Goal: Information Seeking & Learning: Find specific fact

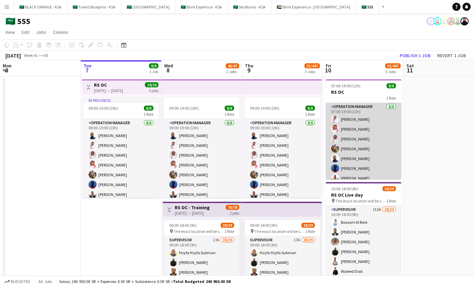
click at [336, 118] on app-user-avatar at bounding box center [335, 119] width 8 height 8
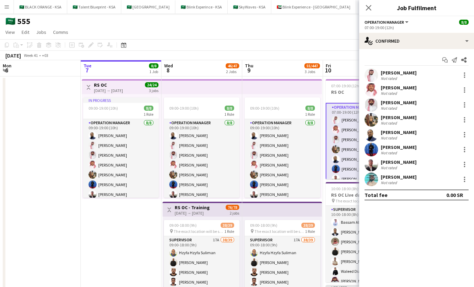
click at [372, 75] on app-user-avatar at bounding box center [372, 75] width 14 height 14
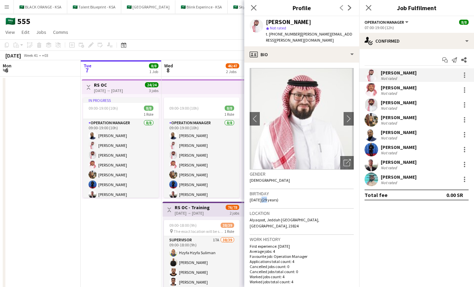
drag, startPoint x: 259, startPoint y: 193, endPoint x: 272, endPoint y: 194, distance: 13.6
click at [272, 197] on span "[DATE] (29 years)" at bounding box center [264, 199] width 29 height 5
click at [282, 196] on div "Birthday [DEMOGRAPHIC_DATA] (29 years)" at bounding box center [302, 199] width 104 height 20
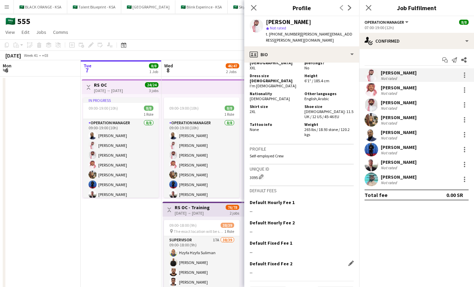
scroll to position [557, 0]
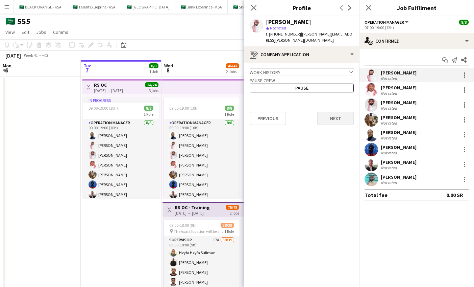
click at [343, 112] on button "Next" at bounding box center [335, 119] width 36 height 14
click at [343, 111] on button "Next" at bounding box center [335, 114] width 36 height 14
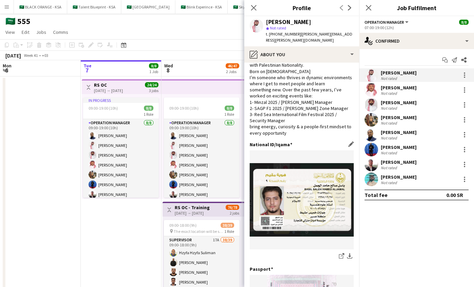
scroll to position [44, 0]
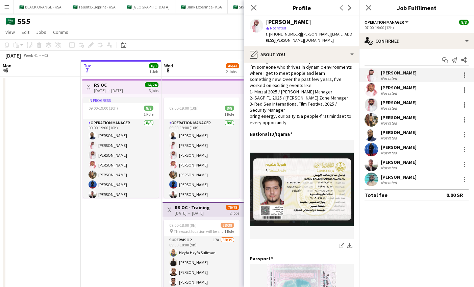
click at [150, 235] on app-date-cell "Toggle View RS OC [DATE] → [DATE] 24/24 3 jobs In progress 09:00-19:00 (10h) 8/…" at bounding box center [121, 256] width 81 height 361
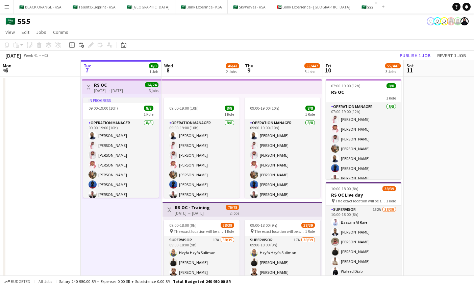
scroll to position [0, 0]
click at [10, 7] on button "Menu" at bounding box center [7, 7] width 14 height 14
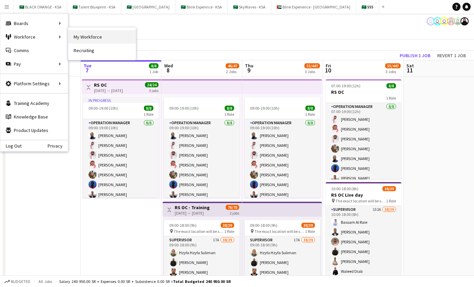
click at [81, 35] on link "My Workforce" at bounding box center [102, 37] width 68 height 14
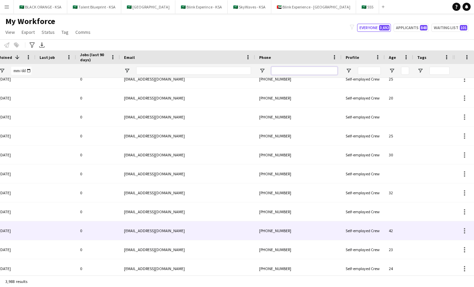
click at [287, 71] on input "Phone Filter Input" at bounding box center [304, 71] width 66 height 8
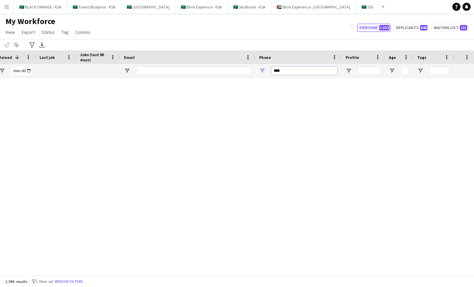
paste input "*********"
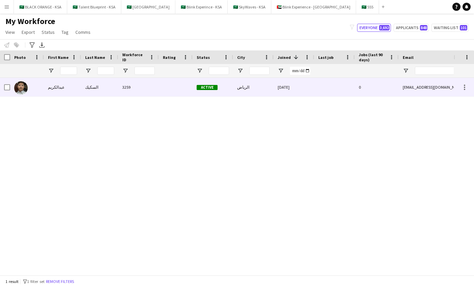
type input "**********"
click at [185, 89] on div at bounding box center [176, 87] width 34 height 19
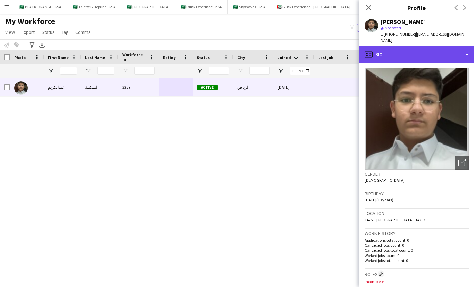
click at [453, 47] on div "profile Bio" at bounding box center [416, 54] width 115 height 16
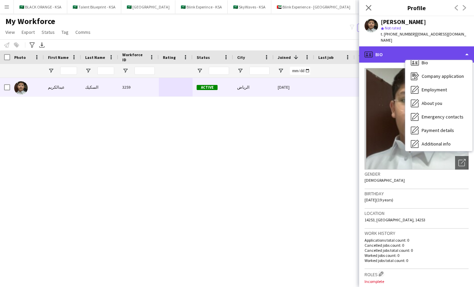
click at [450, 46] on div "profile Bio" at bounding box center [416, 54] width 115 height 16
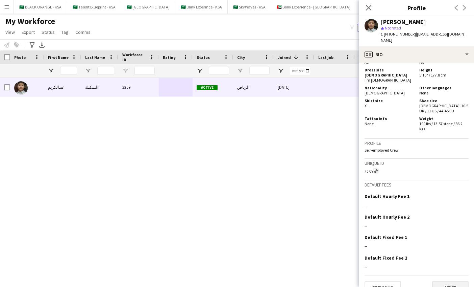
click at [448, 280] on button "Next" at bounding box center [450, 287] width 36 height 14
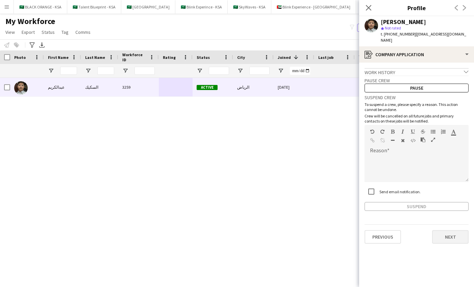
click at [445, 236] on button "Next" at bounding box center [450, 237] width 36 height 14
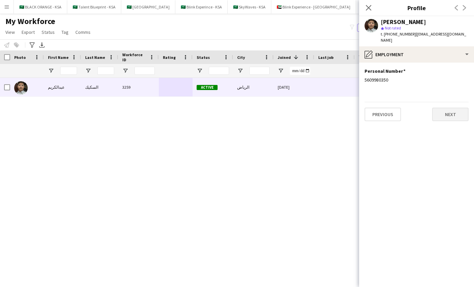
click at [455, 110] on button "Next" at bounding box center [450, 114] width 36 height 14
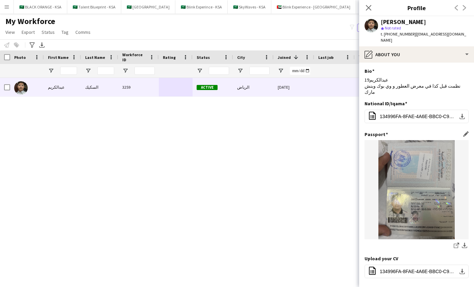
click at [427, 153] on img at bounding box center [417, 189] width 104 height 99
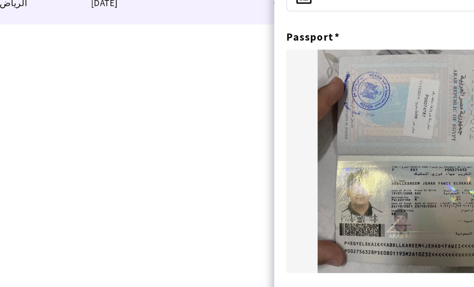
drag, startPoint x: 182, startPoint y: 72, endPoint x: 174, endPoint y: 72, distance: 8.5
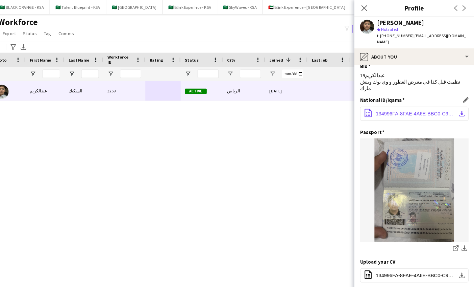
click at [394, 106] on span "134996FA-8FAE-4A6E-BBC0-C900B63FEAC9.pdf" at bounding box center [418, 108] width 76 height 5
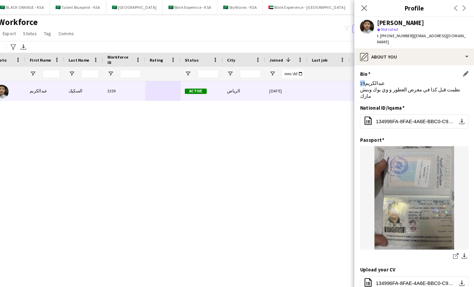
drag, startPoint x: 348, startPoint y: 70, endPoint x: 374, endPoint y: 72, distance: 26.1
click at [374, 72] on div "Bio Edit this field عبدالكريم19 نظمت قبل كذا في معرض العطور و وي بوك وبنش مارك" at bounding box center [417, 84] width 104 height 33
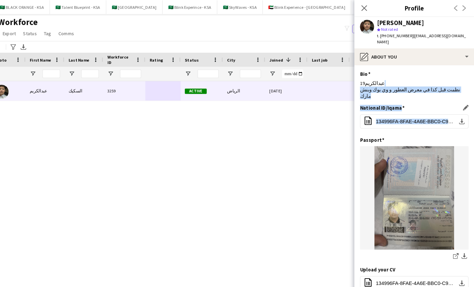
drag, startPoint x: 374, startPoint y: 72, endPoint x: 386, endPoint y: 114, distance: 43.0
click at [386, 114] on app-section-data-types "Bio Edit this field عبدالكريم19 نظمت قبل كذا في معرض العطور و وي بوك وبنش مارك …" at bounding box center [416, 175] width 115 height 224
click at [387, 113] on div "National ID/Iqama Edit this field office-file-sheet 134996FA-8FAE-4A6E-BBC0-C90…" at bounding box center [417, 115] width 104 height 30
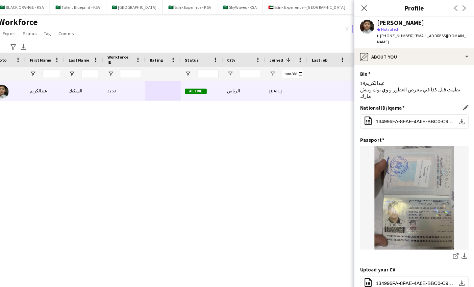
click at [386, 113] on div "National ID/Iqama Edit this field office-file-sheet 134996FA-8FAE-4A6E-BBC0-C90…" at bounding box center [417, 115] width 104 height 30
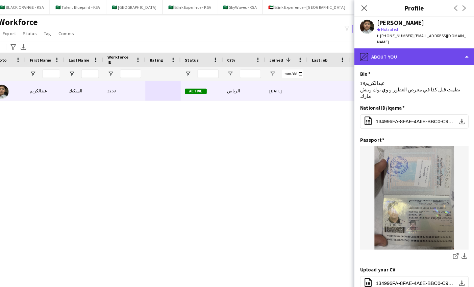
click at [380, 46] on div "pencil4 About you" at bounding box center [416, 54] width 115 height 16
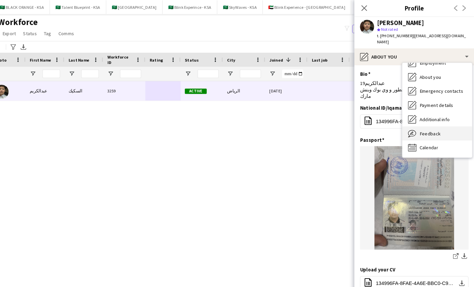
click at [421, 125] on span "Feedback" at bounding box center [431, 128] width 20 height 6
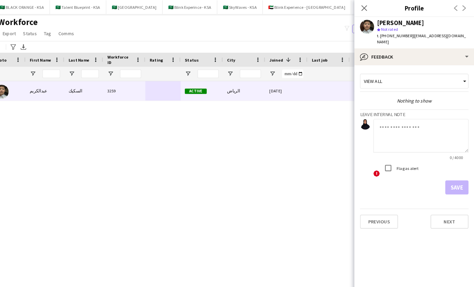
click at [382, 130] on textarea at bounding box center [422, 130] width 91 height 32
type textarea "**********"
click at [446, 175] on button "Save" at bounding box center [457, 180] width 22 height 14
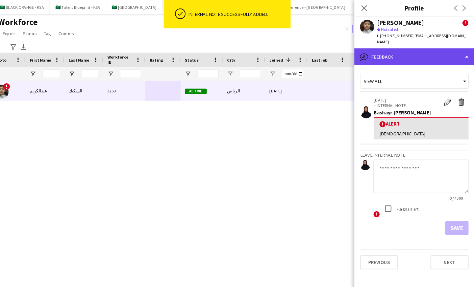
click at [398, 48] on div "bubble-pencil Feedback" at bounding box center [416, 54] width 115 height 16
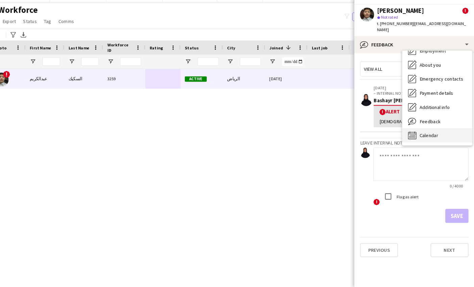
click at [421, 138] on span "Calendar" at bounding box center [430, 141] width 18 height 6
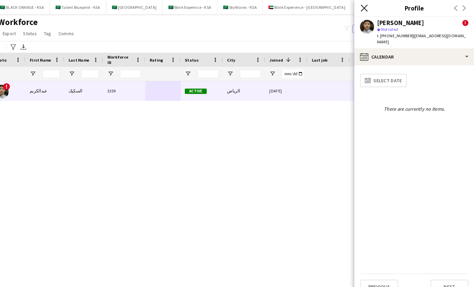
click at [365, 10] on icon "Close pop-in" at bounding box center [368, 7] width 6 height 6
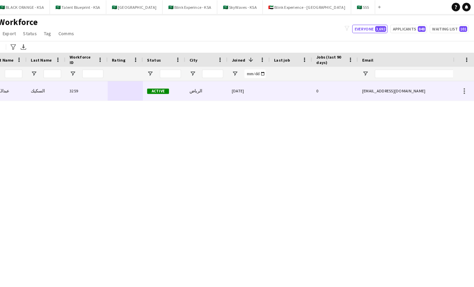
scroll to position [0, 110]
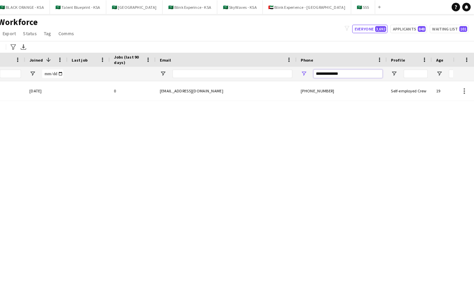
drag, startPoint x: 334, startPoint y: 71, endPoint x: 311, endPoint y: 71, distance: 22.3
click at [320, 71] on input "**********" at bounding box center [353, 71] width 66 height 8
paste input "Phone Filter Input"
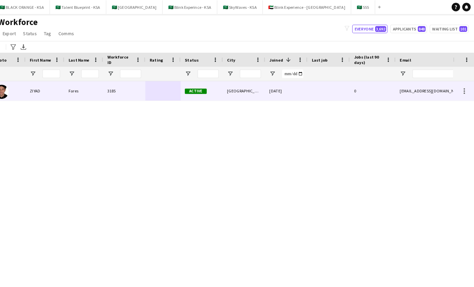
type input "**********"
click at [197, 87] on span "Active" at bounding box center [207, 87] width 21 height 5
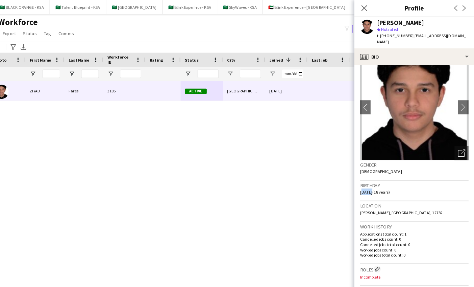
drag, startPoint x: 355, startPoint y: 178, endPoint x: 346, endPoint y: 178, distance: 9.1
click at [365, 181] on span "[DATE] (18 years)" at bounding box center [379, 183] width 29 height 5
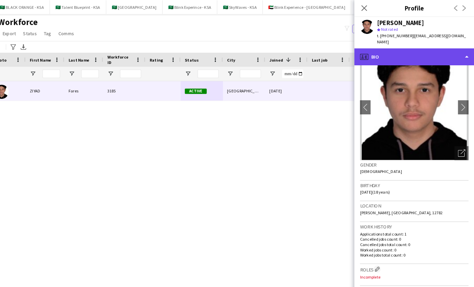
click at [406, 48] on div "profile Bio" at bounding box center [416, 54] width 115 height 16
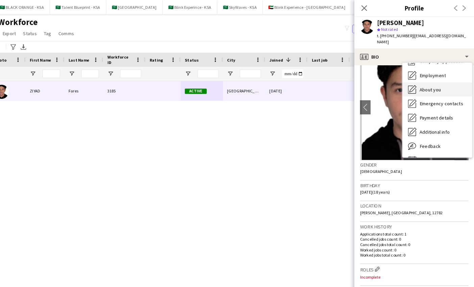
click at [410, 82] on div "About you About you" at bounding box center [438, 86] width 67 height 14
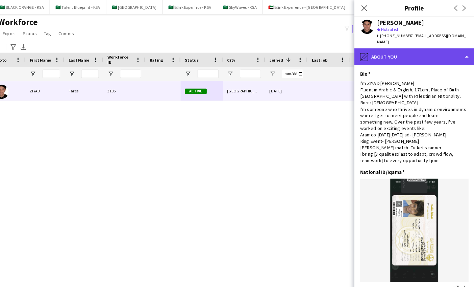
click at [407, 49] on div "pencil4 About you" at bounding box center [416, 54] width 115 height 16
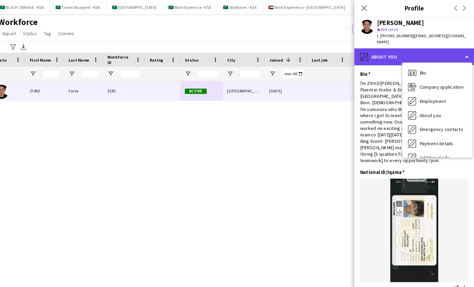
click at [399, 46] on div "pencil4 About you" at bounding box center [416, 54] width 115 height 16
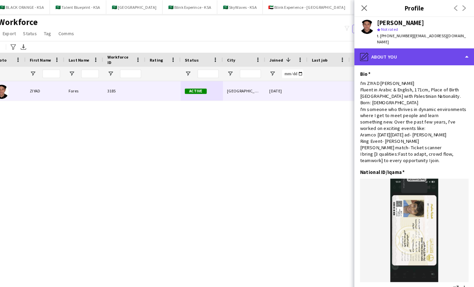
click at [399, 46] on div "pencil4 About you" at bounding box center [416, 54] width 115 height 16
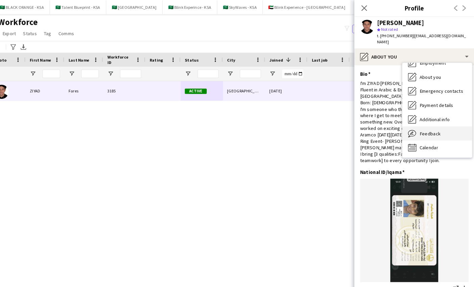
click at [421, 125] on span "Feedback" at bounding box center [431, 128] width 20 height 6
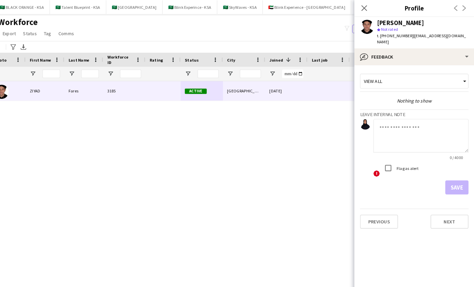
click at [378, 115] on textarea at bounding box center [422, 130] width 91 height 32
type textarea "*"
type textarea "**********"
click at [398, 158] on label "Flag as alert" at bounding box center [409, 160] width 22 height 5
click at [446, 173] on button "Save" at bounding box center [457, 180] width 22 height 14
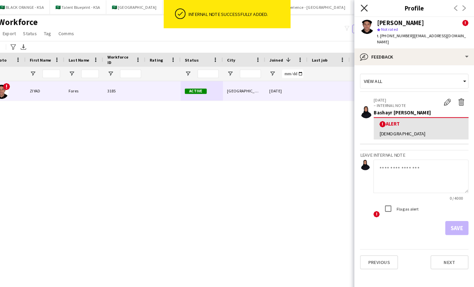
click at [365, 9] on icon at bounding box center [368, 7] width 6 height 6
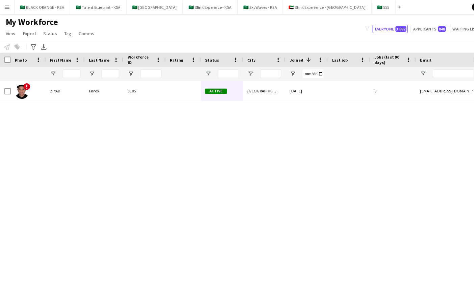
click at [209, 177] on div "Active [GEOGRAPHIC_DATA] [DATE] 0 [EMAIL_ADDRESS][DOMAIN_NAME] 3185 Fares ZIYAD…" at bounding box center [227, 176] width 454 height 197
click at [209, 178] on div "Active [GEOGRAPHIC_DATA] [DATE] 0 [EMAIL_ADDRESS][DOMAIN_NAME] 3185 Fares ZIYAD…" at bounding box center [227, 176] width 454 height 197
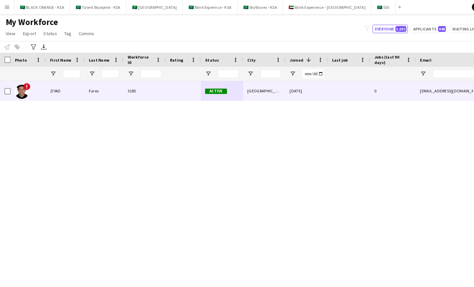
click at [217, 90] on div "Active" at bounding box center [213, 87] width 41 height 19
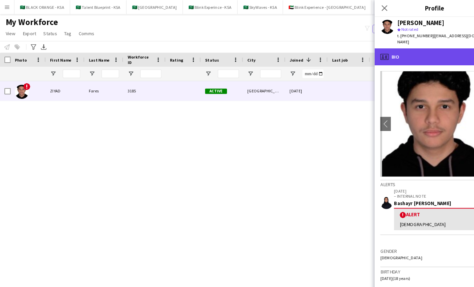
click at [392, 47] on div "profile Bio" at bounding box center [416, 54] width 115 height 16
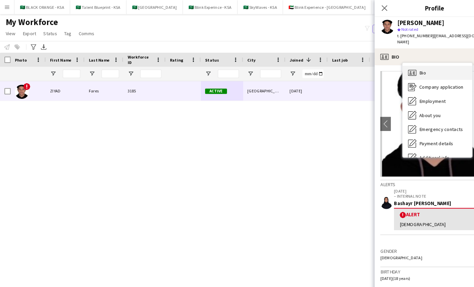
click at [397, 69] on icon at bounding box center [397, 69] width 2 height 0
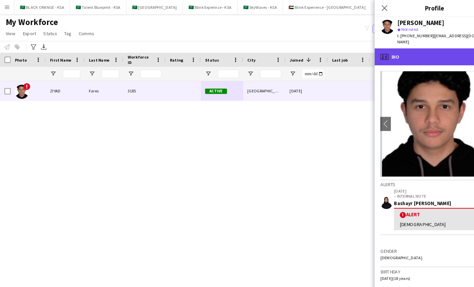
click at [395, 46] on div "profile Bio" at bounding box center [416, 54] width 115 height 16
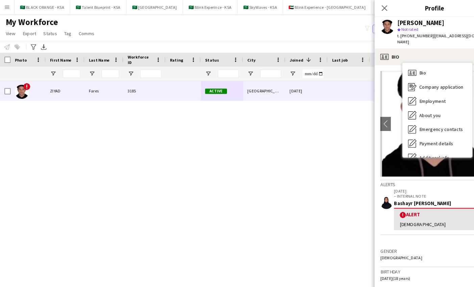
click at [397, 192] on div "Bashayr [PERSON_NAME]" at bounding box center [423, 195] width 91 height 6
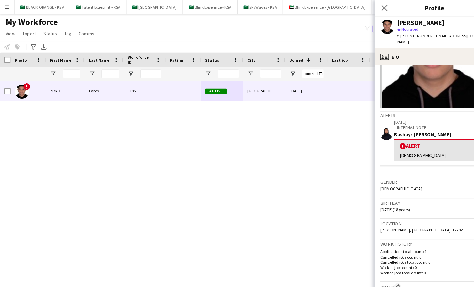
scroll to position [71, 0]
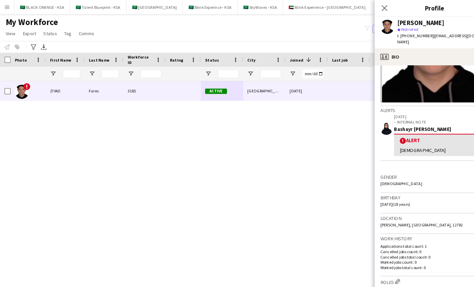
drag, startPoint x: 383, startPoint y: 189, endPoint x: 379, endPoint y: 190, distance: 3.7
click at [379, 193] on span "[DATE] (18 years)" at bounding box center [379, 195] width 29 height 5
click at [392, 192] on div "Birthday [DEMOGRAPHIC_DATA] (18 years)" at bounding box center [417, 195] width 104 height 20
click at [368, 8] on icon at bounding box center [368, 7] width 6 height 6
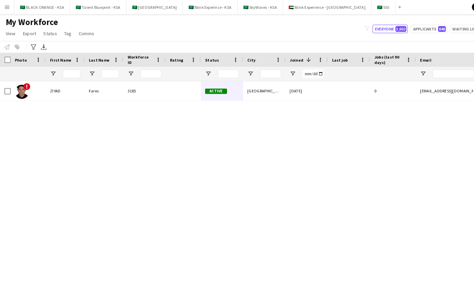
click at [189, 141] on div "Active [GEOGRAPHIC_DATA] [DATE] 0 [EMAIL_ADDRESS][DOMAIN_NAME] 3185 Fares ZIYAD…" at bounding box center [227, 176] width 454 height 197
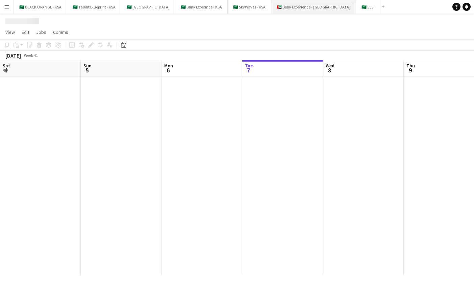
scroll to position [0, 162]
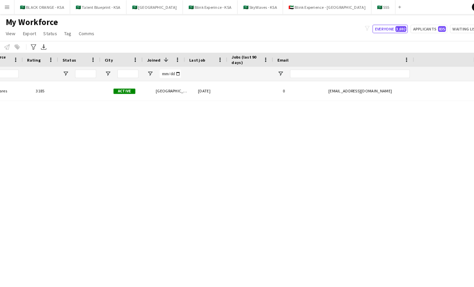
scroll to position [0, 201]
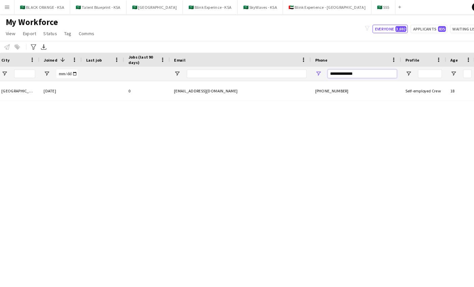
drag, startPoint x: 349, startPoint y: 71, endPoint x: 325, endPoint y: 72, distance: 24.0
click at [325, 72] on input "**********" at bounding box center [347, 71] width 66 height 8
paste input "Phone Filter Input"
type input "**********"
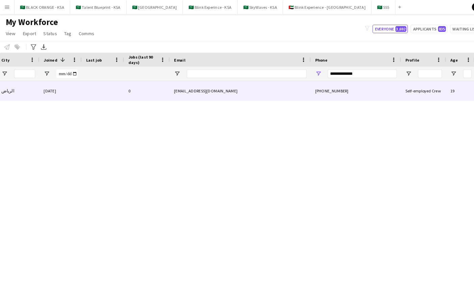
click at [188, 82] on div "[EMAIL_ADDRESS][DOMAIN_NAME]" at bounding box center [230, 87] width 135 height 19
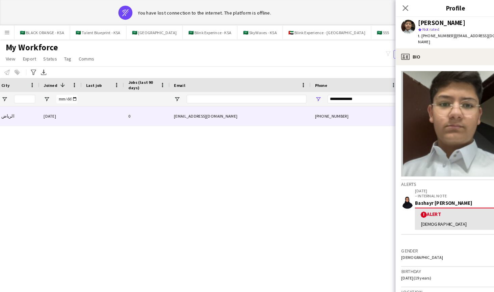
scroll to position [1, 0]
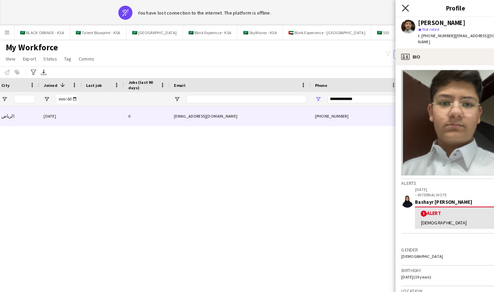
click at [389, 6] on icon "Close pop-in" at bounding box center [389, 7] width 6 height 6
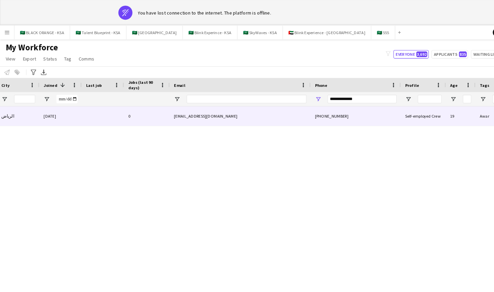
click at [117, 109] on div at bounding box center [98, 111] width 41 height 19
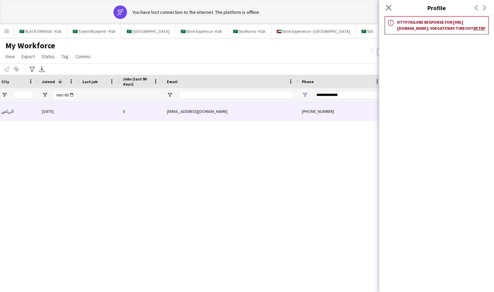
click at [474, 31] on link "Retry" at bounding box center [480, 28] width 12 height 5
click at [389, 7] on icon at bounding box center [389, 7] width 6 height 6
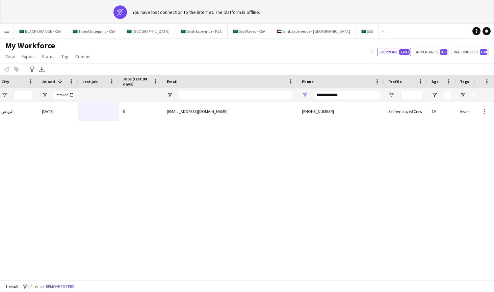
click at [260, 153] on div "Active الرياض [DATE] 0 [EMAIL_ADDRESS][DOMAIN_NAME] [PHONE_NUMBER] Self-employe…" at bounding box center [237, 203] width 474 height 202
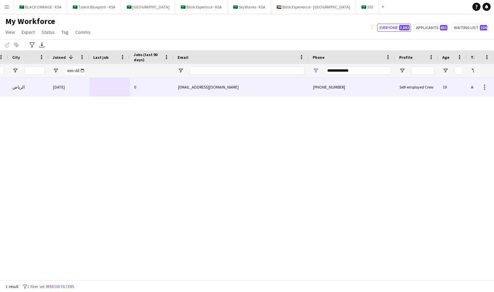
scroll to position [0, 205]
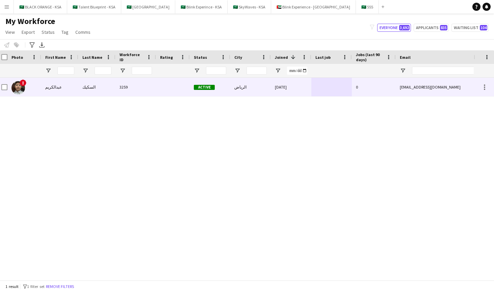
click at [239, 92] on div "الرياض" at bounding box center [250, 87] width 41 height 19
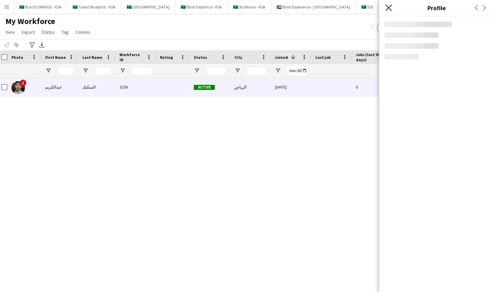
click at [389, 9] on icon "Close pop-in" at bounding box center [389, 7] width 6 height 6
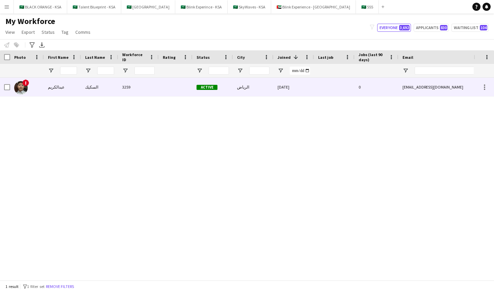
click at [272, 91] on div "الرياض" at bounding box center [253, 87] width 41 height 19
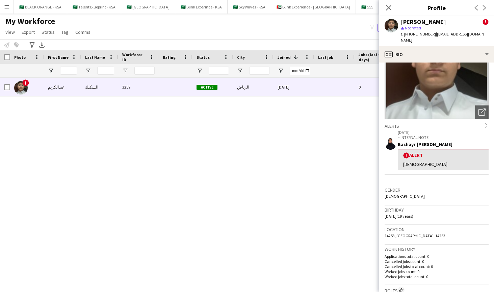
scroll to position [53, 0]
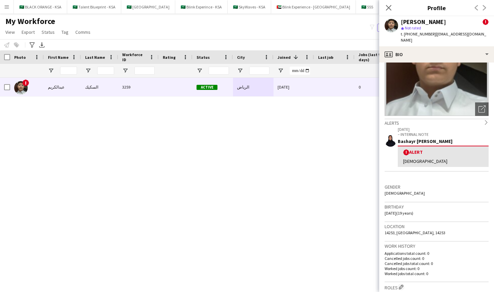
click at [409, 127] on p "[DATE]" at bounding box center [443, 129] width 91 height 5
click at [407, 184] on h3 "Gender" at bounding box center [437, 187] width 104 height 6
click at [414, 211] on span "19-01-2006 (19 years)" at bounding box center [399, 213] width 29 height 5
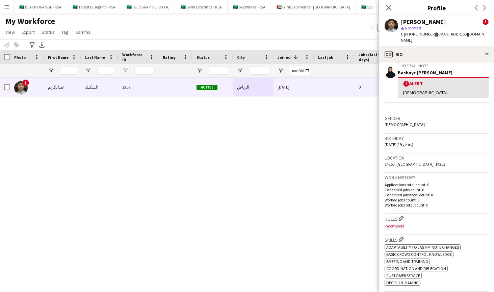
scroll to position [121, 0]
click at [414, 143] on span "19-01-2006 (19 years)" at bounding box center [399, 145] width 29 height 5
click at [435, 140] on div "Birthday 19-01-2006 (19 years)" at bounding box center [437, 144] width 104 height 20
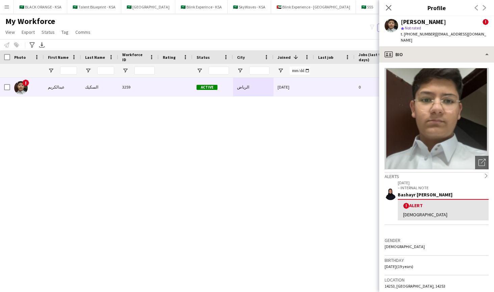
scroll to position [0, 0]
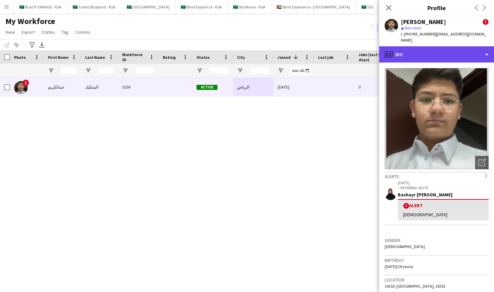
click at [484, 48] on div "profile Bio" at bounding box center [437, 54] width 115 height 16
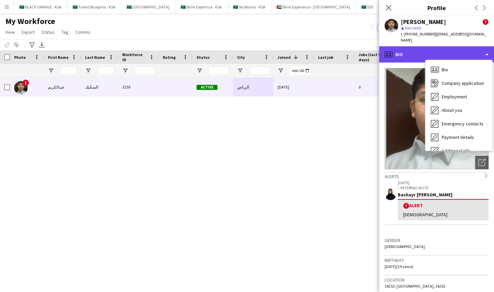
click at [484, 47] on div "profile Bio" at bounding box center [437, 54] width 115 height 16
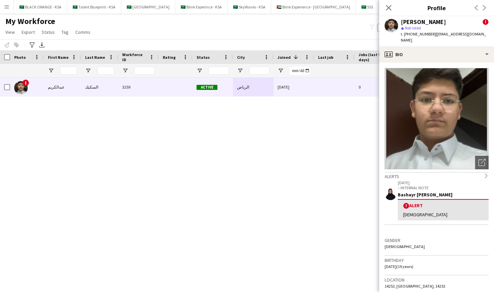
click at [451, 22] on div "عبدالكريم السكيك !" at bounding box center [445, 22] width 88 height 6
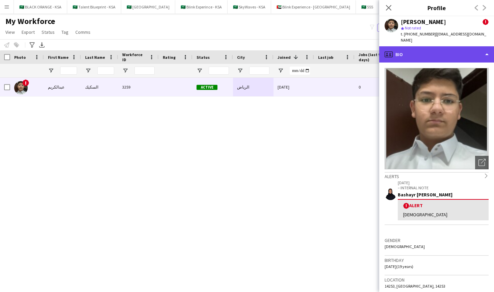
click at [420, 46] on div "profile Bio" at bounding box center [437, 54] width 115 height 16
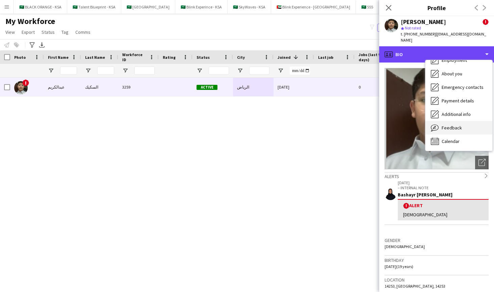
scroll to position [36, 0]
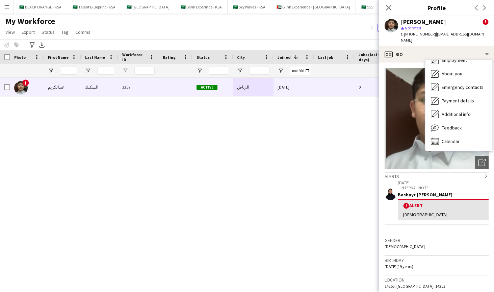
click at [459, 185] on p "– INTERNAL NOTE" at bounding box center [443, 187] width 91 height 5
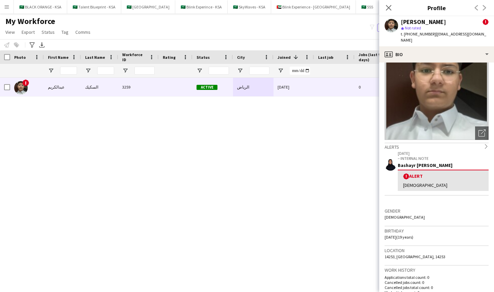
scroll to position [21, 0]
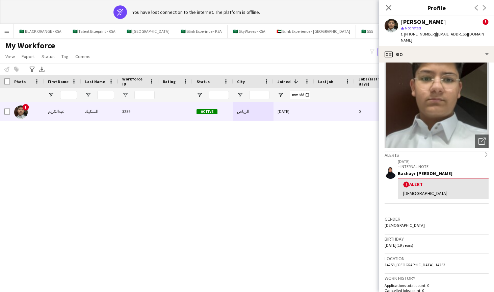
click at [139, 149] on div "! عبدالكريم السكيك 3259 Active الرياض 04-10-2025 0 bdalkrymjhadalskyk@gmail.com…" at bounding box center [237, 203] width 474 height 202
click at [391, 5] on app-icon "Close pop-in" at bounding box center [389, 8] width 10 height 10
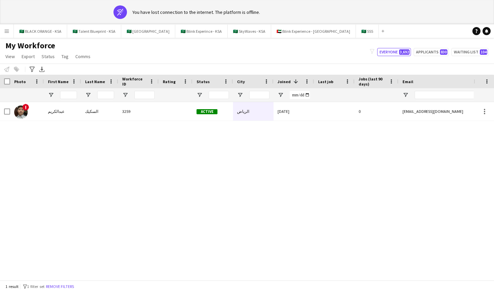
drag, startPoint x: 392, startPoint y: 1, endPoint x: 318, endPoint y: 161, distance: 175.9
click at [318, 161] on div "! عبدالكريم السكيك 3259 Active الرياض 04-10-2025 0 bdalkrymjhadalskyk@gmail.com…" at bounding box center [237, 203] width 474 height 202
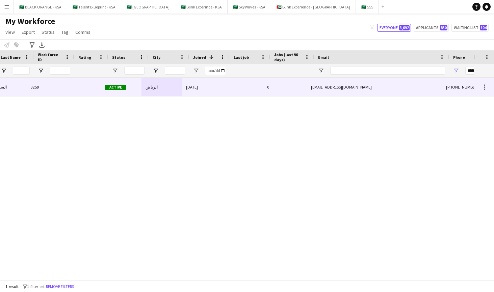
scroll to position [0, 127]
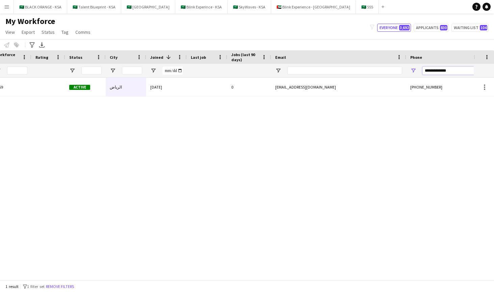
click at [437, 72] on input "**********" at bounding box center [456, 71] width 66 height 8
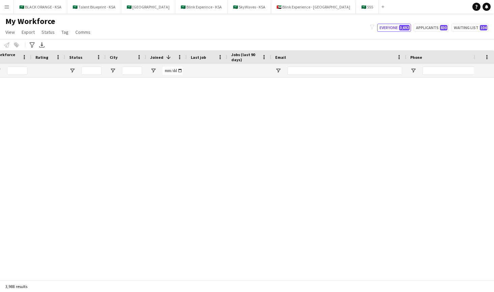
click at [351, 154] on div "[EMAIL_ADDRESS][DOMAIN_NAME]" at bounding box center [338, 162] width 135 height 19
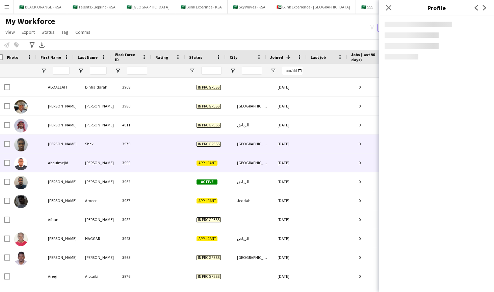
scroll to position [0, 0]
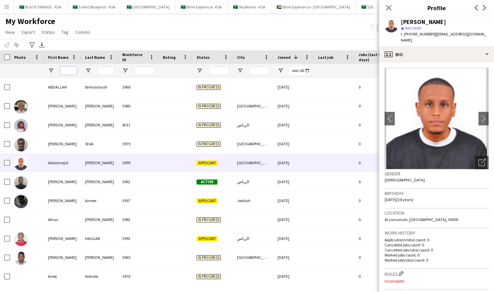
click at [75, 69] on input "First Name Filter Input" at bounding box center [68, 71] width 17 height 8
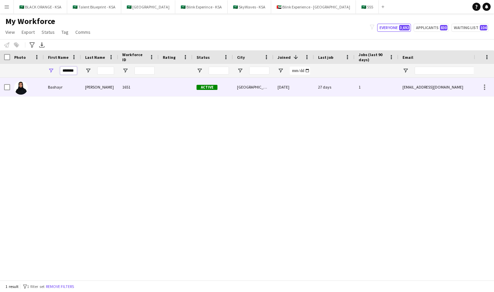
type input "*******"
drag, startPoint x: 57, startPoint y: 92, endPoint x: 46, endPoint y: 89, distance: 11.3
click at [46, 89] on div "Bashayr" at bounding box center [62, 87] width 37 height 19
click at [245, 93] on div "[GEOGRAPHIC_DATA]" at bounding box center [253, 87] width 41 height 19
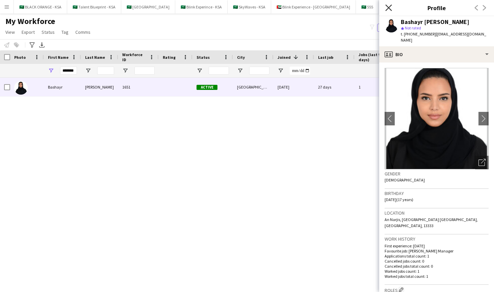
click at [389, 6] on icon "Close pop-in" at bounding box center [389, 7] width 6 height 6
